Goal: Information Seeking & Learning: Learn about a topic

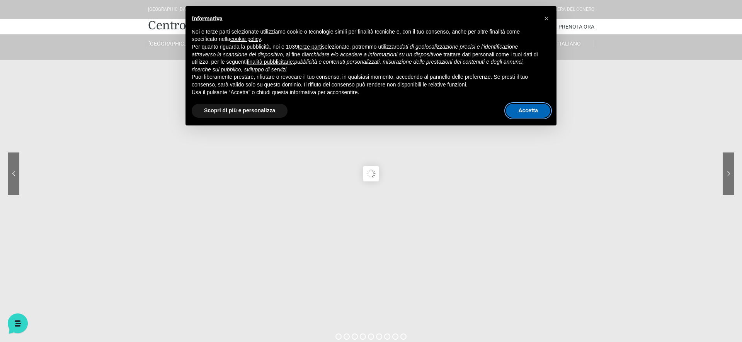
click at [525, 108] on button "Accetta" at bounding box center [528, 111] width 44 height 14
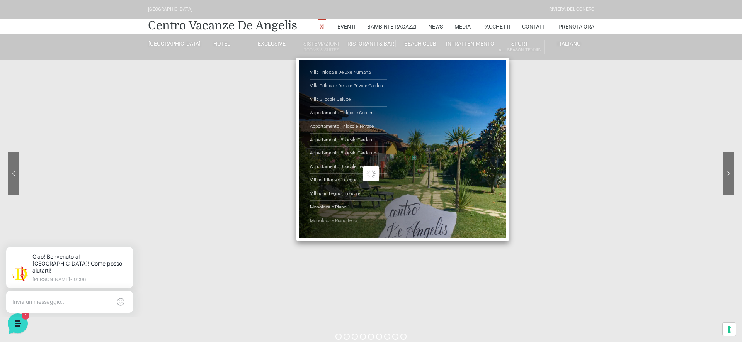
click at [326, 216] on link "Monolocale Piano terra" at bounding box center [348, 220] width 77 height 13
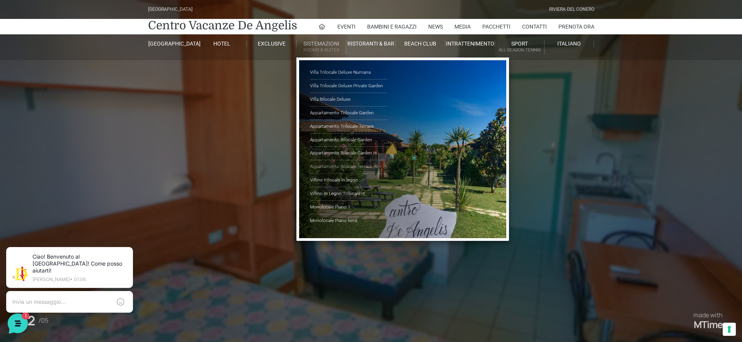
click at [330, 163] on link "Appartamento Bilocale Terrace" at bounding box center [348, 167] width 77 height 14
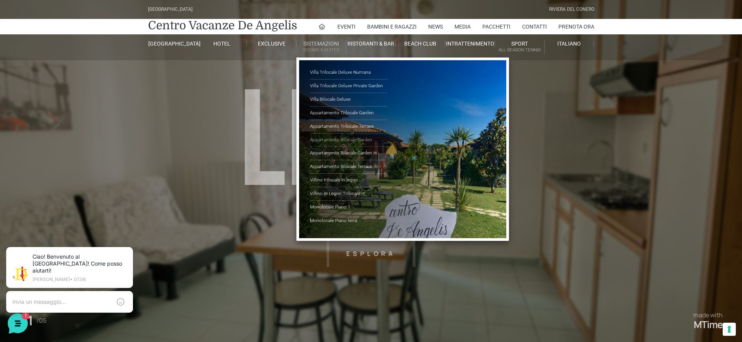
click at [328, 140] on link "Appartamento Bilocale Garden" at bounding box center [348, 141] width 77 height 14
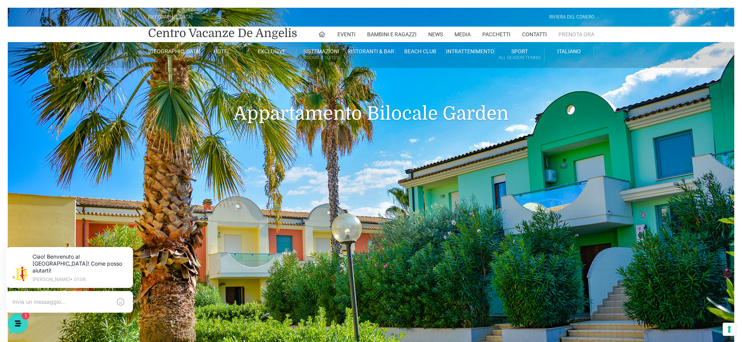
click at [574, 29] on link "Prenota Ora" at bounding box center [576, 34] width 36 height 15
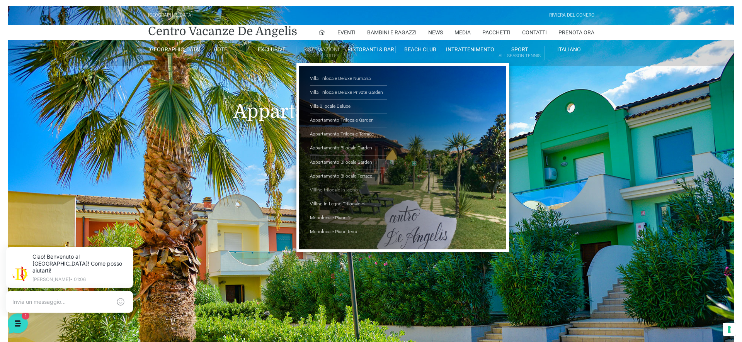
click at [333, 192] on link "Villino trilocale in legno" at bounding box center [348, 191] width 77 height 14
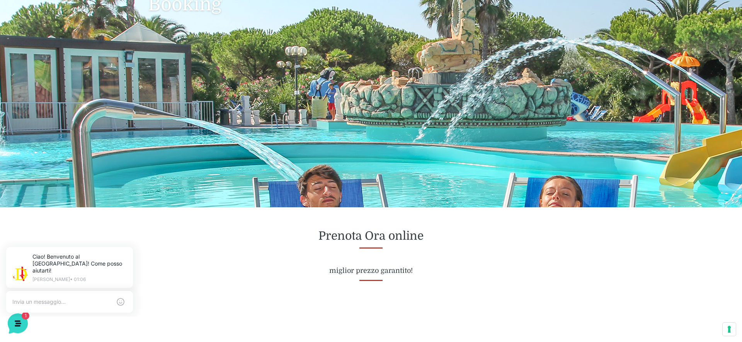
scroll to position [87, 0]
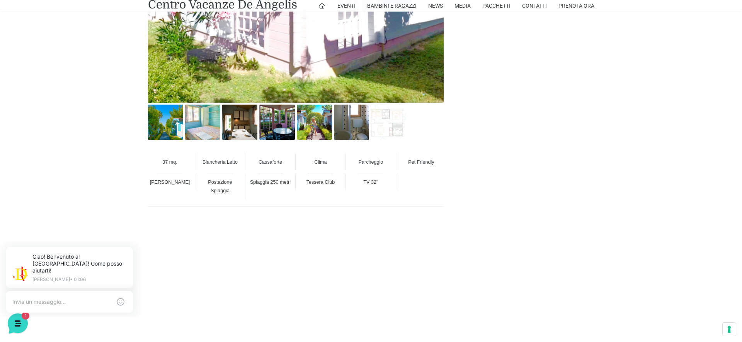
scroll to position [574, 0]
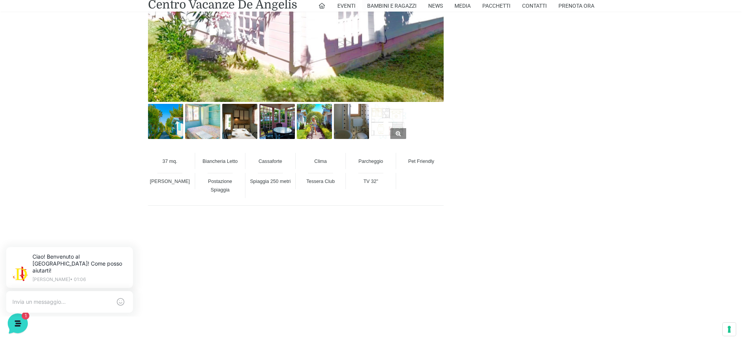
click at [388, 123] on img at bounding box center [388, 121] width 35 height 35
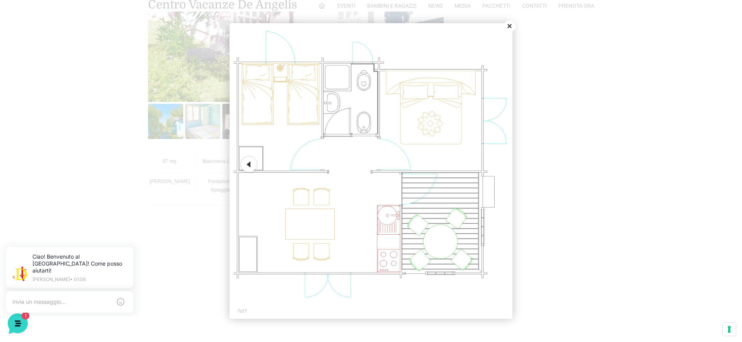
scroll to position [0, 0]
click at [511, 27] on button "Close" at bounding box center [510, 26] width 12 height 12
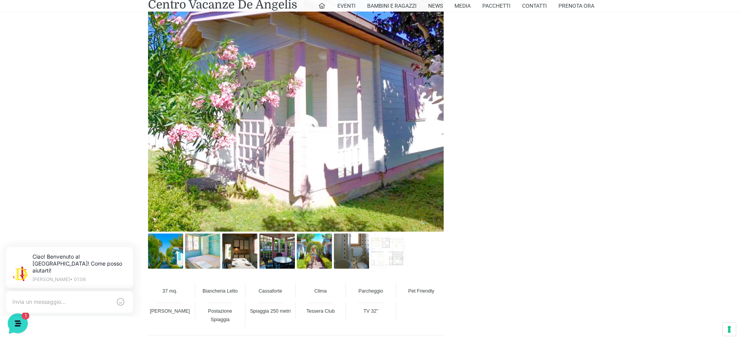
scroll to position [445, 0]
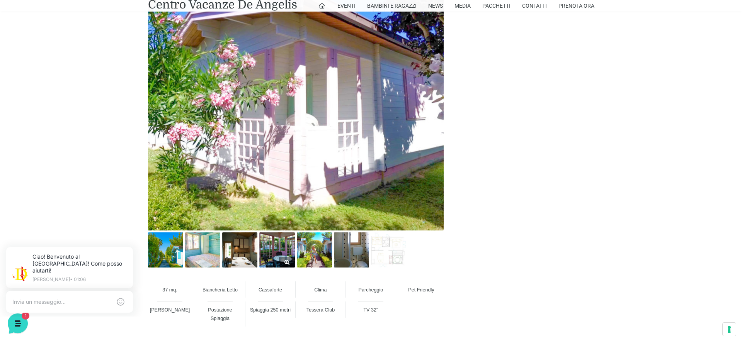
click at [280, 257] on link at bounding box center [276, 250] width 35 height 35
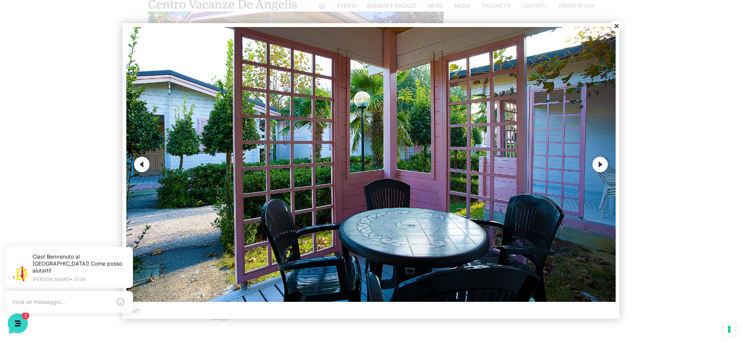
click at [138, 165] on button "Previous" at bounding box center [141, 164] width 15 height 15
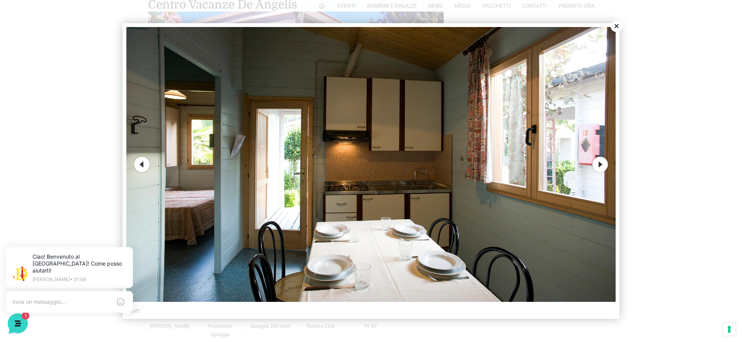
scroll to position [429, 0]
click at [143, 168] on button "Previous" at bounding box center [141, 164] width 15 height 15
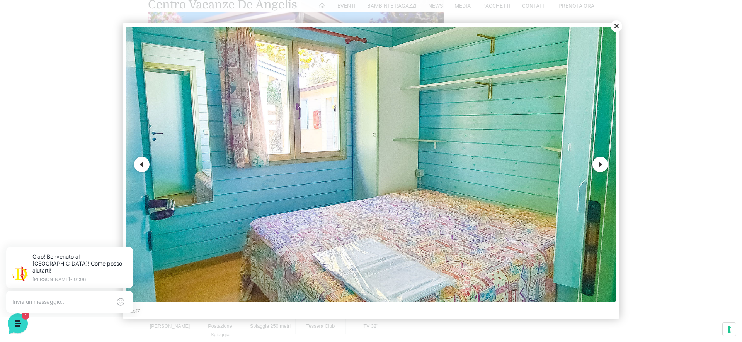
scroll to position [428, 0]
click at [143, 168] on button "Previous" at bounding box center [141, 164] width 15 height 15
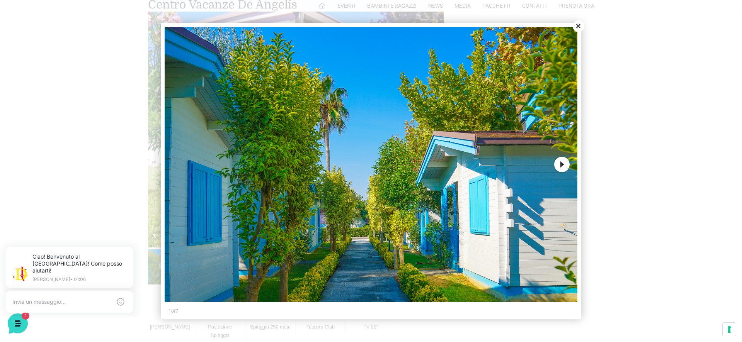
click at [143, 168] on div at bounding box center [371, 171] width 742 height 342
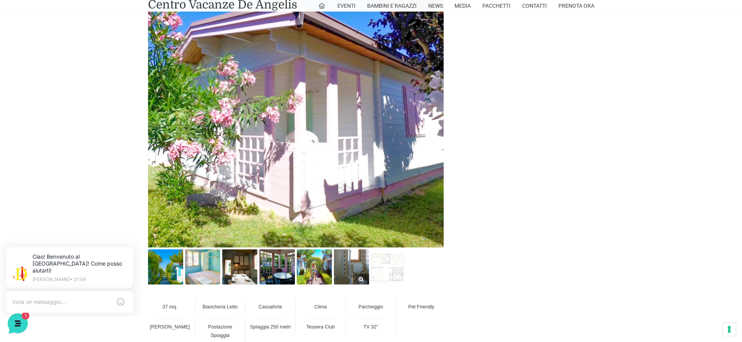
click at [353, 262] on img at bounding box center [351, 267] width 35 height 35
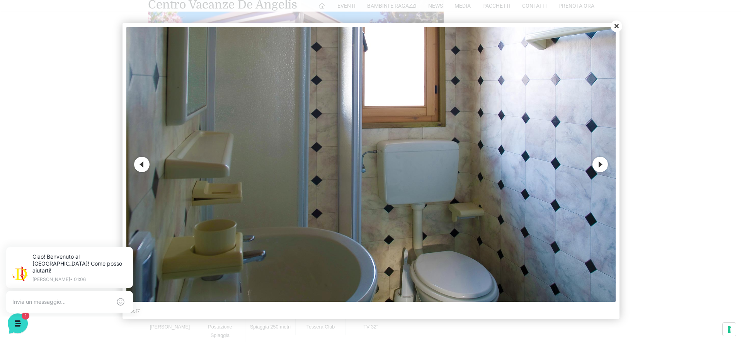
click at [618, 26] on button "Close" at bounding box center [617, 26] width 12 height 12
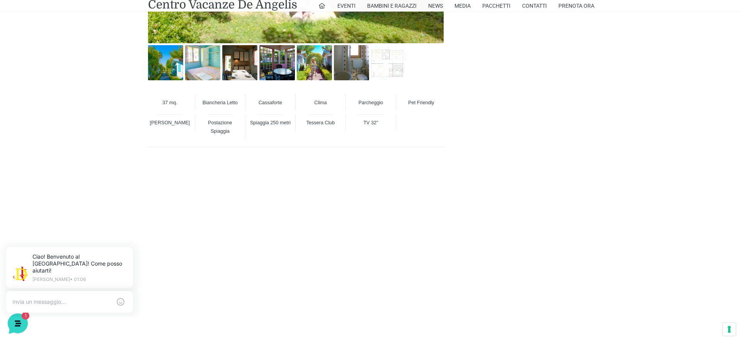
scroll to position [629, 0]
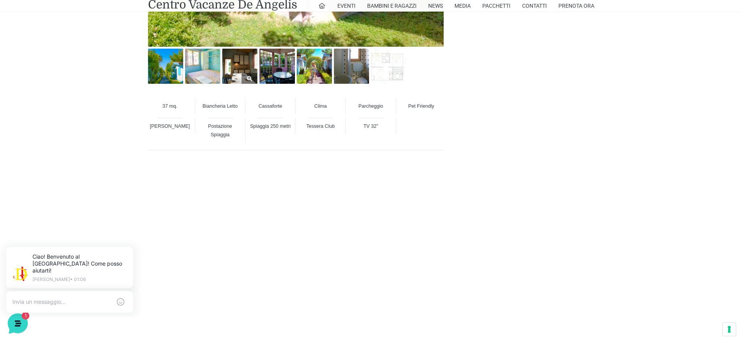
click at [241, 66] on img at bounding box center [239, 66] width 35 height 35
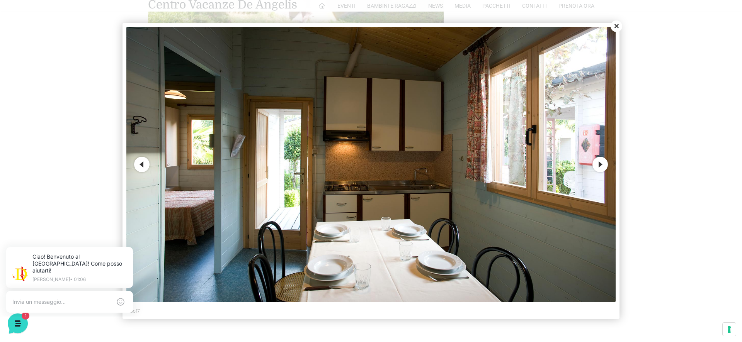
scroll to position [639, 0]
click at [602, 167] on button "Next" at bounding box center [599, 164] width 15 height 15
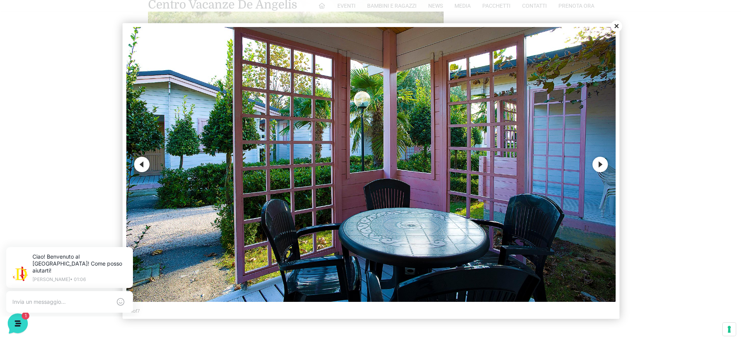
click at [602, 167] on button "Next" at bounding box center [599, 164] width 15 height 15
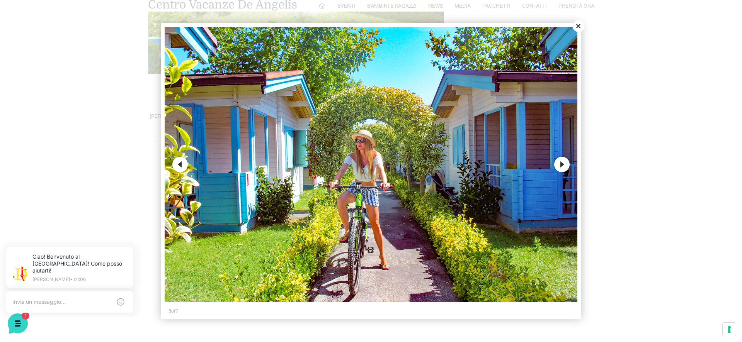
click at [560, 170] on button "Next" at bounding box center [561, 164] width 15 height 15
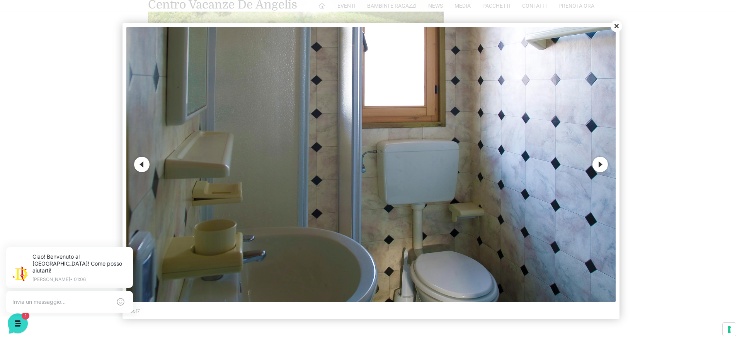
click at [598, 166] on button "Next" at bounding box center [599, 164] width 15 height 15
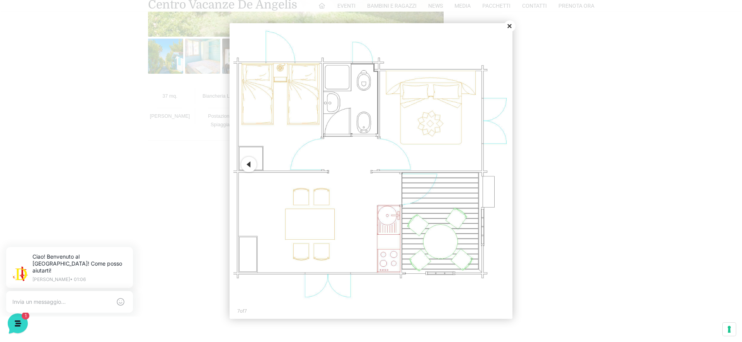
click at [507, 27] on button "Close" at bounding box center [510, 26] width 12 height 12
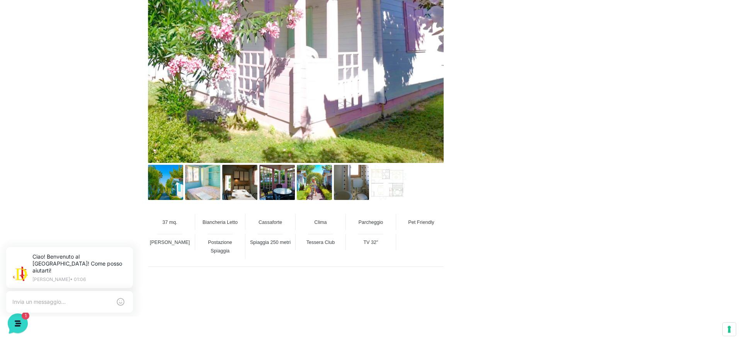
scroll to position [535, 0]
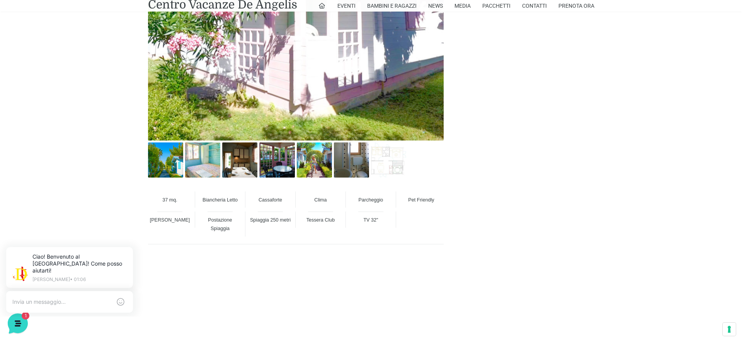
click at [371, 168] on div at bounding box center [388, 162] width 37 height 38
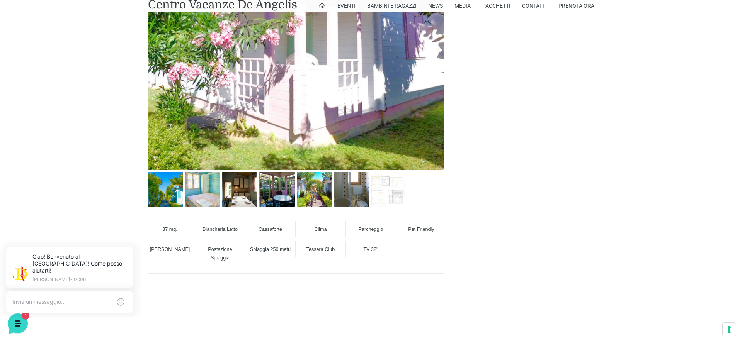
scroll to position [489, 0]
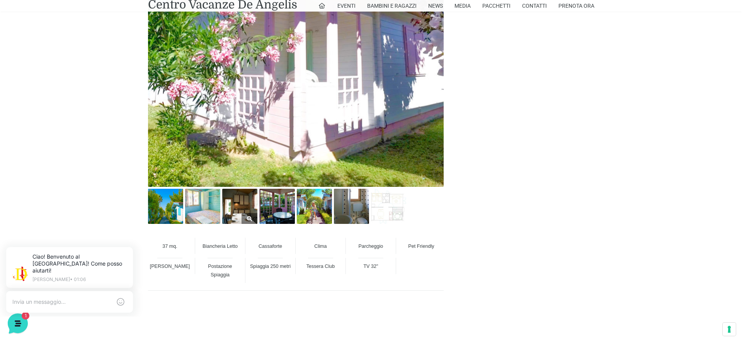
click at [246, 210] on img at bounding box center [239, 206] width 35 height 35
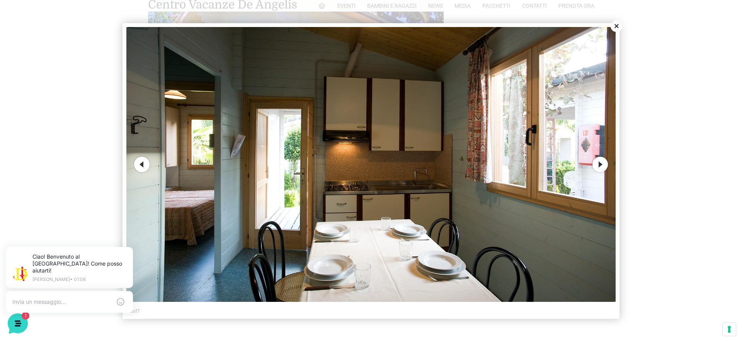
scroll to position [460, 0]
click at [108, 74] on div at bounding box center [371, 171] width 742 height 342
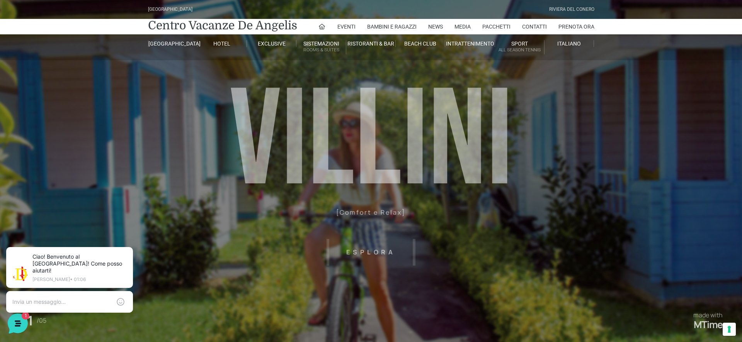
scroll to position [0, 0]
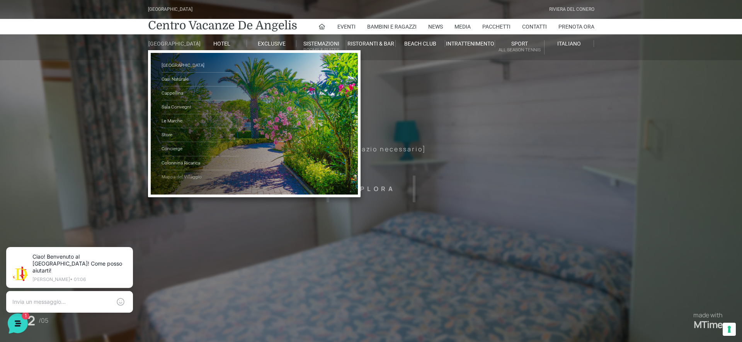
click at [178, 182] on link "Mappa del Villaggio" at bounding box center [200, 177] width 77 height 14
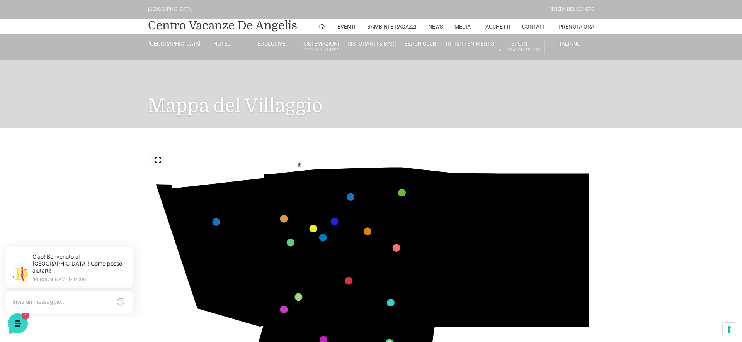
drag, startPoint x: 660, startPoint y: 215, endPoint x: 659, endPoint y: 204, distance: 10.8
click at [659, 204] on div "436 435 437 434 441 430 440 431 439 432 438 433 424 423 425 422 429 418 428 419…" at bounding box center [371, 275] width 742 height 294
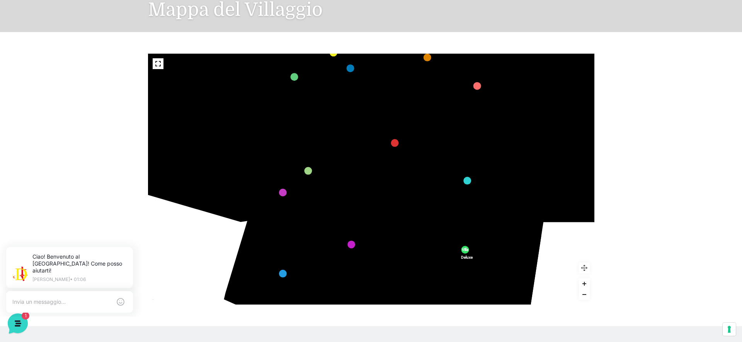
drag, startPoint x: 526, startPoint y: 243, endPoint x: 464, endPoint y: 266, distance: 65.9
click at [464, 266] on icon "436 435 437 434 441 430 440 431 439 432 438 433 424 423 425 422 429 418 428 419…" at bounding box center [434, 134] width 772 height 434
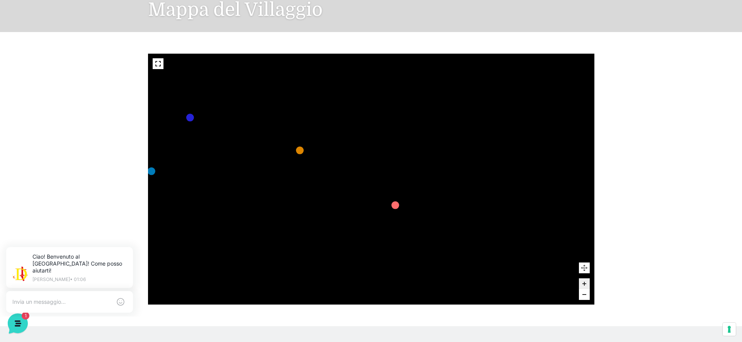
drag, startPoint x: 491, startPoint y: 140, endPoint x: 503, endPoint y: 240, distance: 100.0
click at [503, 240] on icon "436 435 437 434 441 430 440 431 439 432 438 433 424 423 425 422 429 418 428 419…" at bounding box center [312, 296] width 1484 height 835
drag, startPoint x: 422, startPoint y: 114, endPoint x: 452, endPoint y: 212, distance: 102.1
click at [452, 212] on rect at bounding box center [434, 205] width 50 height 14
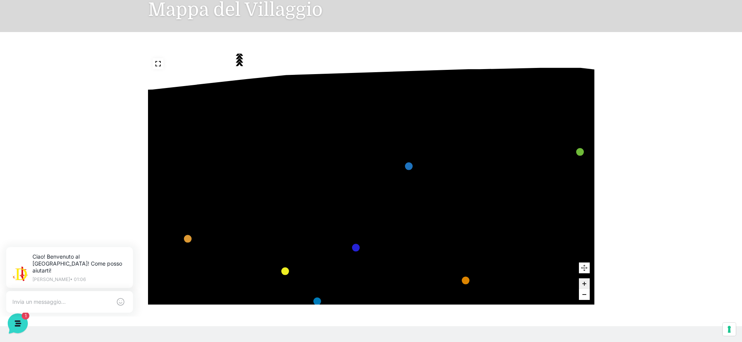
drag, startPoint x: 352, startPoint y: 138, endPoint x: 486, endPoint y: 166, distance: 137.0
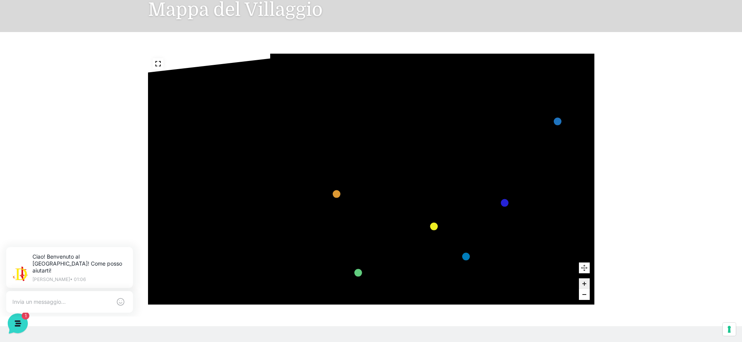
drag, startPoint x: 349, startPoint y: 185, endPoint x: 463, endPoint y: 170, distance: 115.0
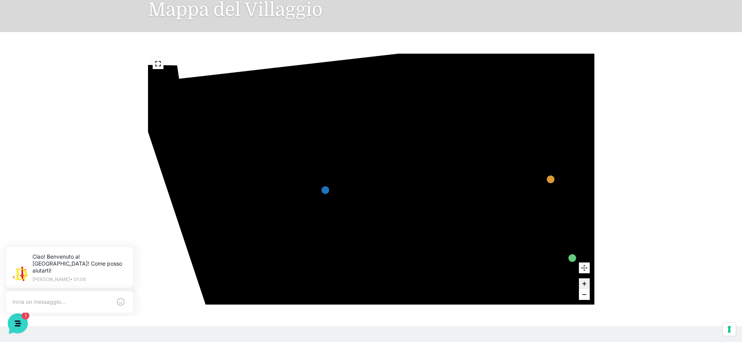
drag, startPoint x: 285, startPoint y: 153, endPoint x: 499, endPoint y: 139, distance: 214.6
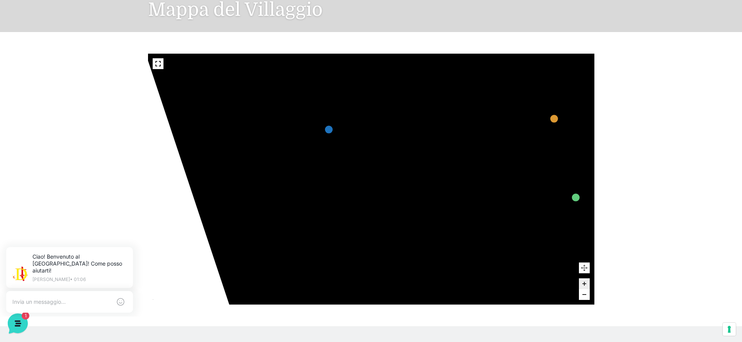
drag, startPoint x: 409, startPoint y: 178, endPoint x: 405, endPoint y: 134, distance: 44.2
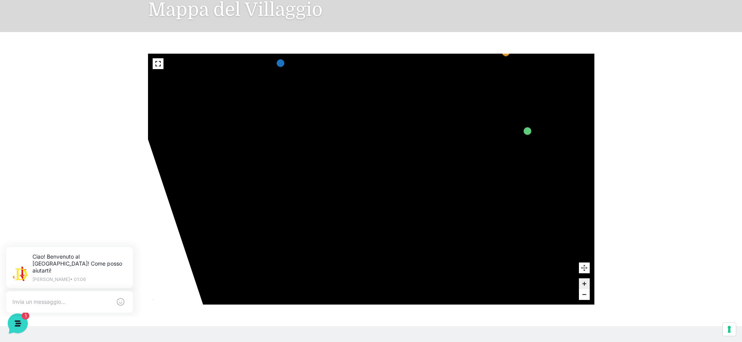
drag, startPoint x: 358, startPoint y: 210, endPoint x: 308, endPoint y: 147, distance: 80.3
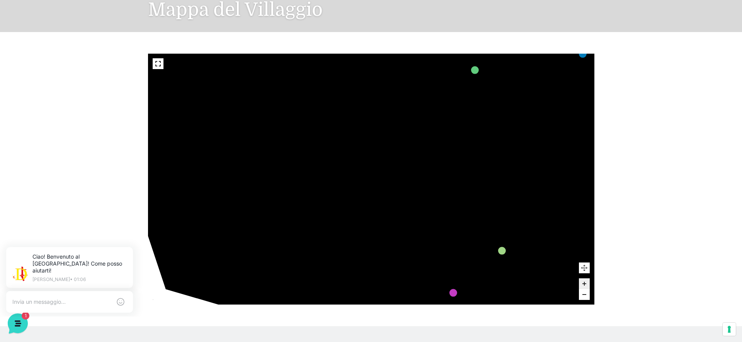
drag, startPoint x: 425, startPoint y: 201, endPoint x: 374, endPoint y: 141, distance: 78.7
click at [373, 141] on icon at bounding box center [355, 99] width 68 height 133
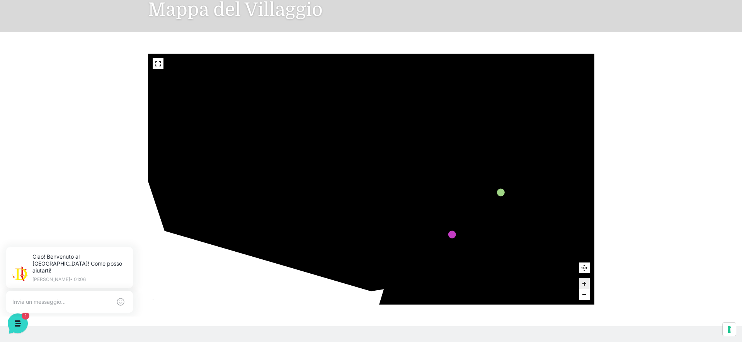
drag, startPoint x: 383, startPoint y: 221, endPoint x: 383, endPoint y: 147, distance: 74.2
click at [383, 147] on icon at bounding box center [276, 195] width 242 height 143
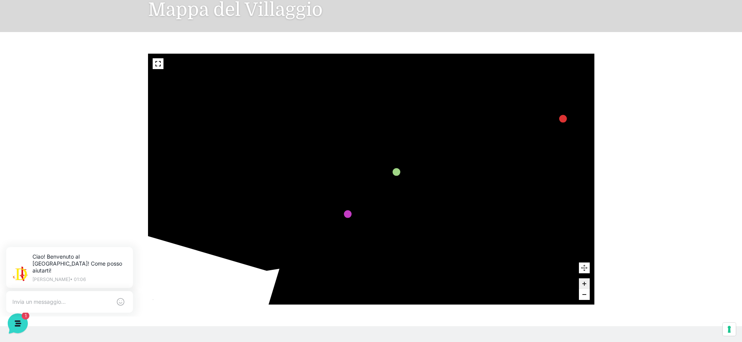
drag, startPoint x: 388, startPoint y: 200, endPoint x: 282, endPoint y: 196, distance: 106.0
click at [282, 196] on icon at bounding box center [171, 174] width 242 height 143
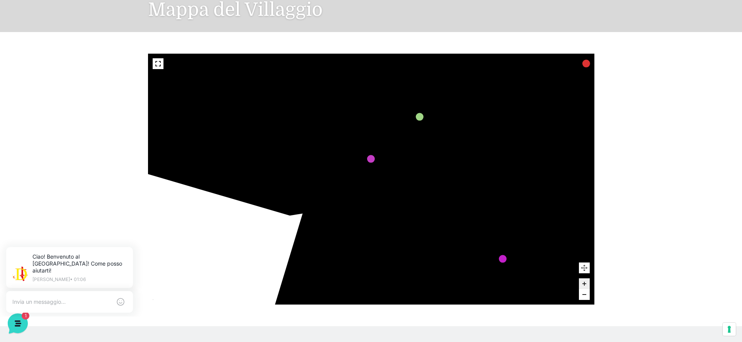
drag, startPoint x: 297, startPoint y: 210, endPoint x: 321, endPoint y: 155, distance: 59.9
click at [321, 155] on icon "436 435 437 434 441 430 440 431 439 432 438 433 424 423 425 422 429 418 428 419…" at bounding box center [661, 44] width 1484 height 835
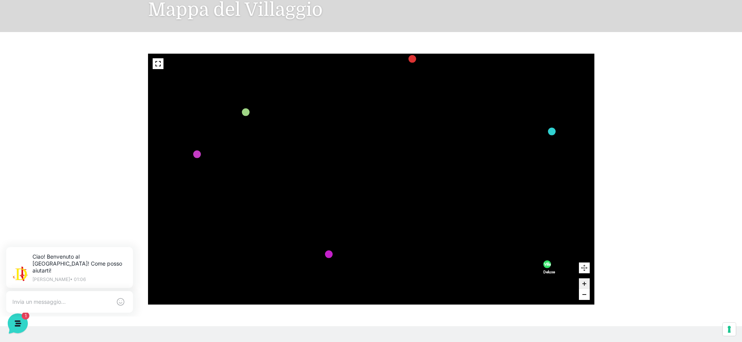
drag, startPoint x: 468, startPoint y: 214, endPoint x: 294, endPoint y: 209, distance: 174.0
click at [294, 209] on icon "436 435 437 434 441 430 440 431 439 432 438 433 424 423 425 422 429 418 428 419…" at bounding box center [487, 40] width 1484 height 835
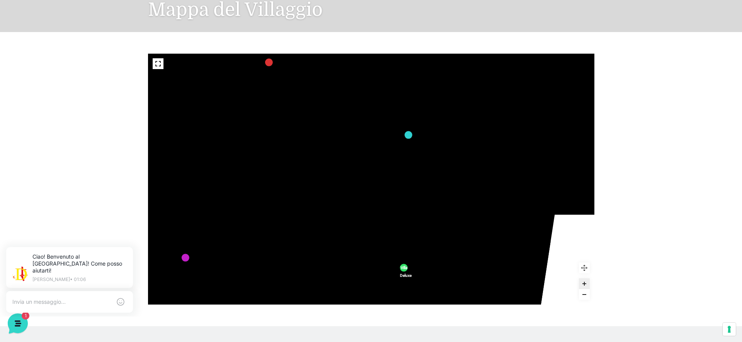
drag, startPoint x: 413, startPoint y: 237, endPoint x: 245, endPoint y: 243, distance: 167.4
click at [269, 240] on icon "436 435 437 434 441 430 440 431 439 432 438 433 424 423 425 422 429 418 428 419…" at bounding box center [344, 43] width 1484 height 835
click at [233, 247] on text "601" at bounding box center [233, 247] width 0 height 0
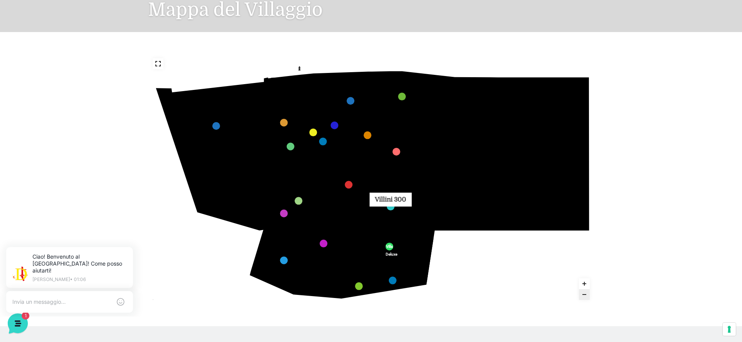
click at [390, 205] on link "Villini 300 marker" at bounding box center [390, 207] width 8 height 8
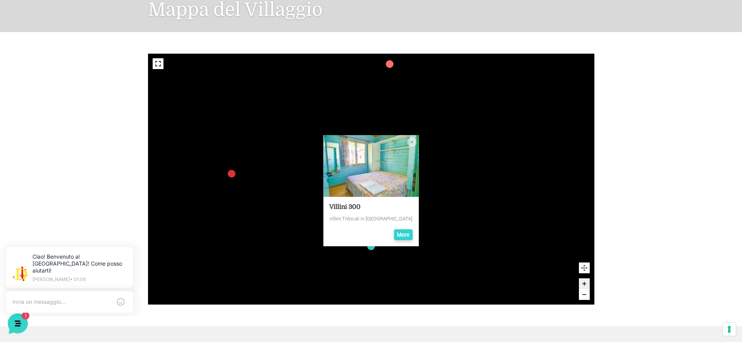
click at [412, 234] on link "More" at bounding box center [403, 235] width 19 height 11
click at [416, 143] on icon "Close popup" at bounding box center [411, 142] width 9 height 9
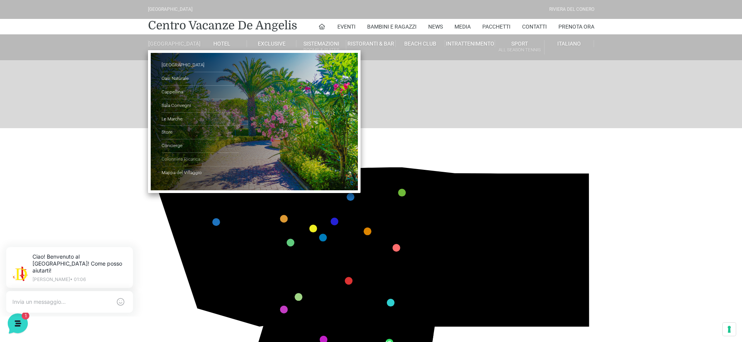
click at [170, 163] on link "Colonnina Ricarica" at bounding box center [200, 160] width 77 height 14
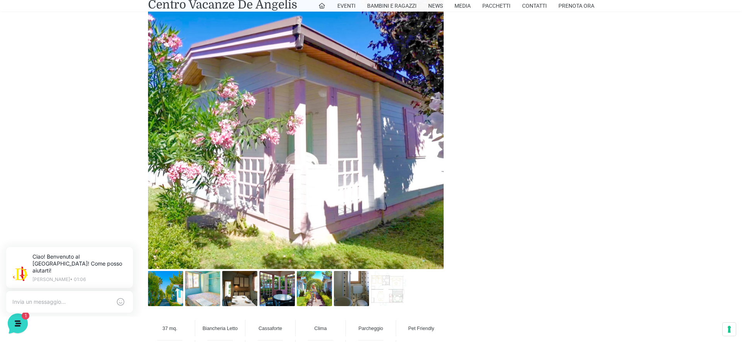
scroll to position [407, 0]
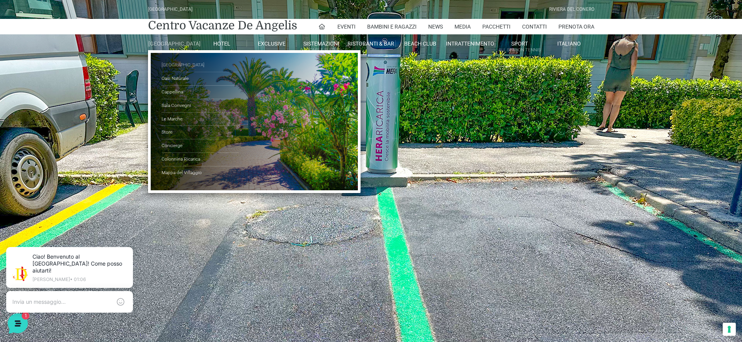
click at [177, 69] on link "[GEOGRAPHIC_DATA]" at bounding box center [200, 66] width 77 height 14
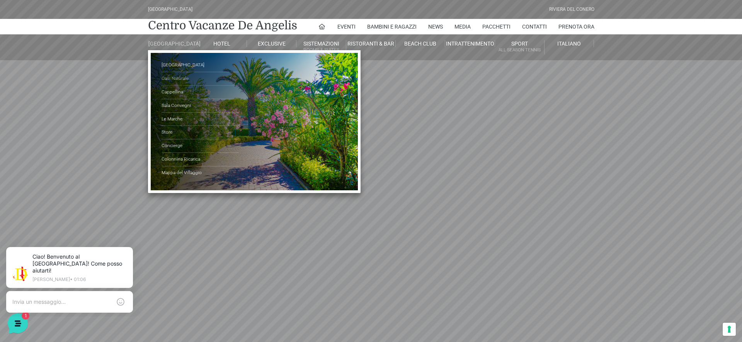
click at [176, 82] on link "Oasi Naturale" at bounding box center [200, 79] width 77 height 14
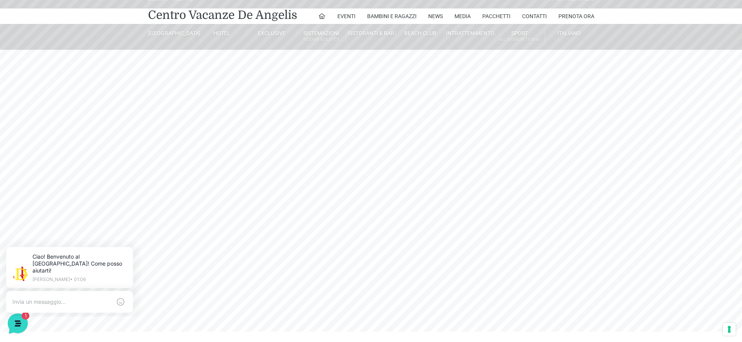
click at [727, 153] on header "[GEOGRAPHIC_DATA] [GEOGRAPHIC_DATA] Centro Vacanze [GEOGRAPHIC_DATA] Eventi Mis…" at bounding box center [371, 144] width 742 height 309
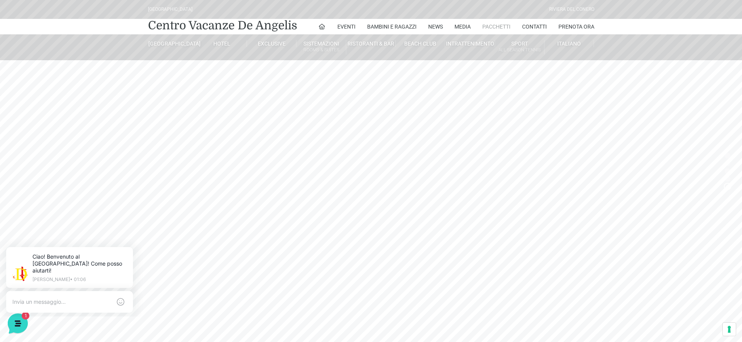
click at [496, 26] on link "Pacchetti" at bounding box center [496, 26] width 28 height 15
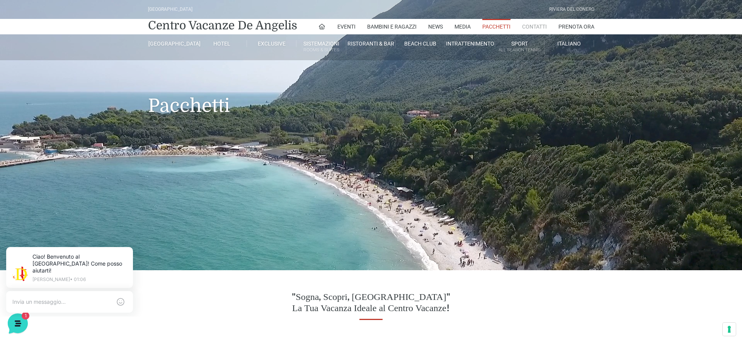
click at [536, 27] on link "Contatti" at bounding box center [534, 26] width 25 height 15
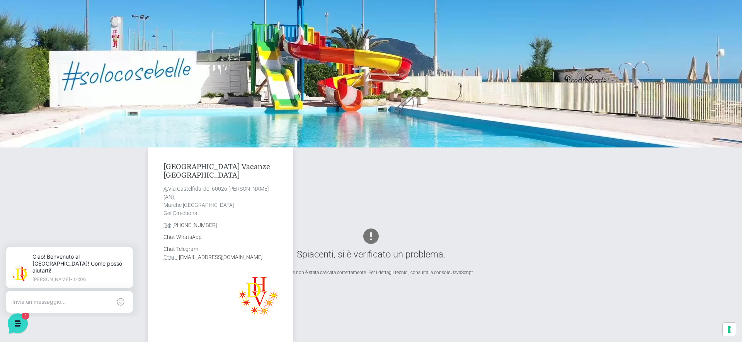
scroll to position [132, 0]
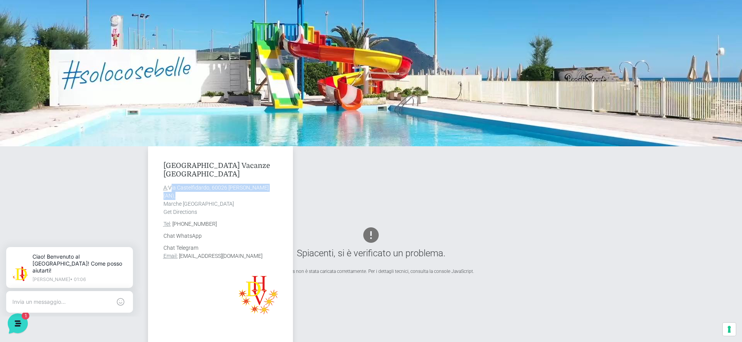
drag, startPoint x: 170, startPoint y: 188, endPoint x: 273, endPoint y: 188, distance: 103.2
click at [273, 188] on address "A: [GEOGRAPHIC_DATA] [PERSON_NAME] (AN), [GEOGRAPHIC_DATA] [GEOGRAPHIC_DATA] Ge…" at bounding box center [220, 200] width 114 height 32
